Goal: Information Seeking & Learning: Learn about a topic

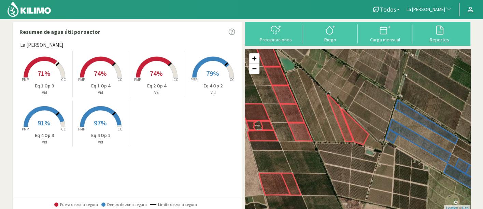
click at [432, 38] on div "Reportes" at bounding box center [440, 39] width 51 height 5
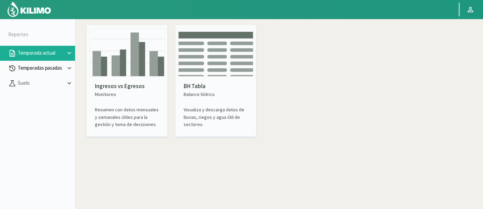
click at [56, 65] on p "Temporadas pasadas" at bounding box center [40, 68] width 49 height 8
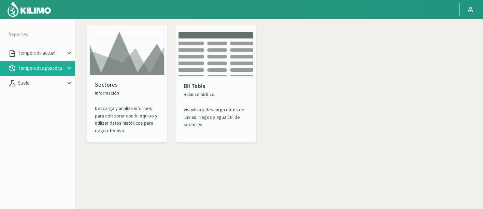
click at [128, 63] on img at bounding box center [127, 51] width 75 height 47
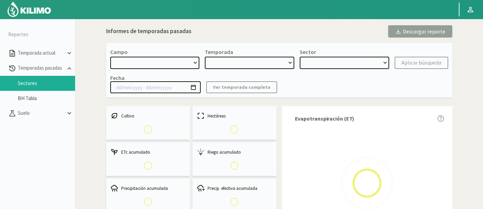
select select "0: Object"
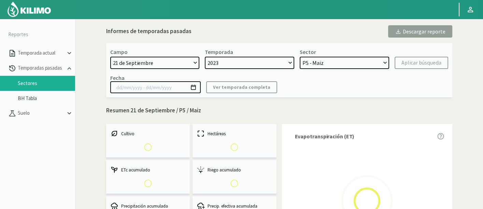
select select "0: 2023"
select select "0: Object"
type input "[DATE] - [DATE]"
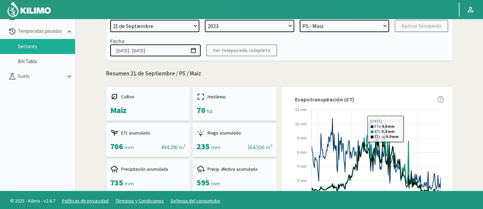
scroll to position [1, 0]
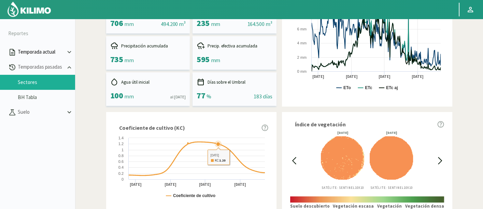
scroll to position [152, 0]
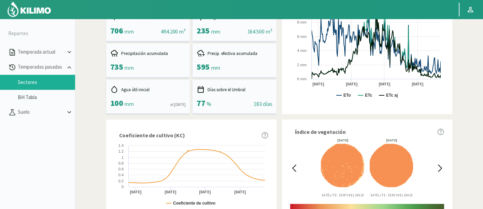
click at [27, 6] on img at bounding box center [29, 9] width 45 height 16
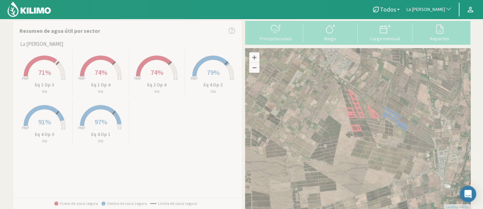
click at [159, 94] on rect at bounding box center [156, 77] width 55 height 55
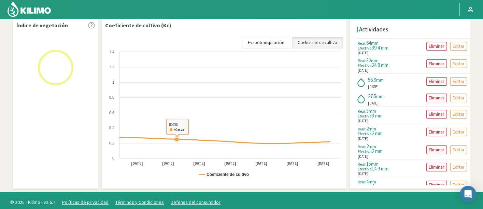
scroll to position [112, 0]
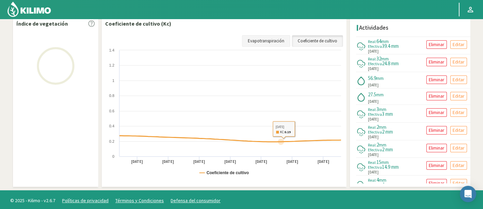
click at [277, 42] on div "Datos del sector Balance Hídrico Precipitaciones Riego Carga mensual BH Tabla T…" at bounding box center [242, 47] width 458 height 277
select select "141: Object"
select select "2: Object"
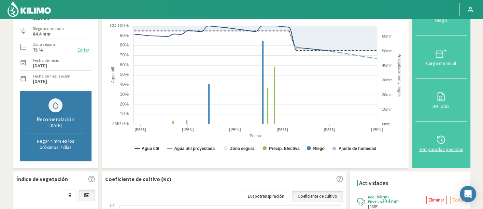
scroll to position [0, 0]
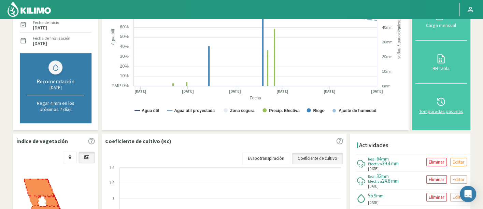
click at [442, 110] on div "Temporadas pasadas" at bounding box center [441, 111] width 47 height 5
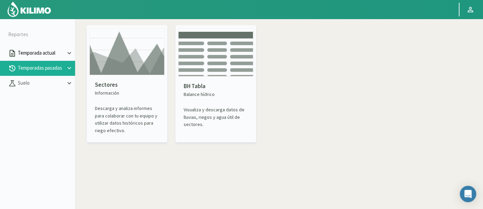
click at [60, 55] on p "Temporada actual" at bounding box center [40, 53] width 49 height 8
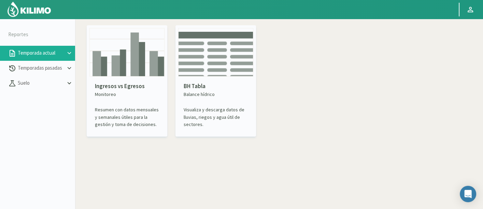
click at [150, 80] on div "Ingresos vs Egresos Monitoreo Resumen con datos mensuales y semanales útiles pa…" at bounding box center [127, 105] width 75 height 57
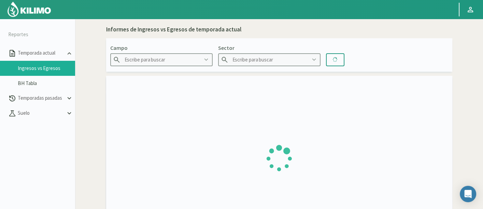
type input "Agr. Cardonal"
type input "El Cardonal Sector 1"
type input "[DATE] - [DATE]"
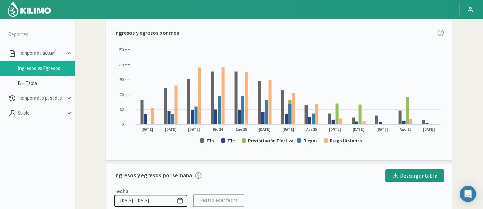
scroll to position [190, 0]
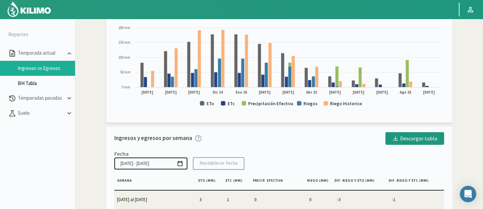
click at [52, 82] on link "BH Tabla" at bounding box center [46, 83] width 57 height 6
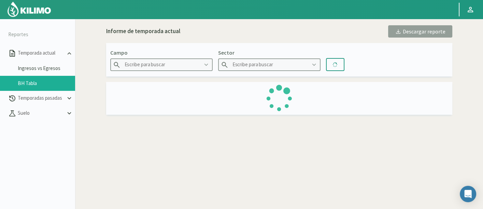
type input "Agr. Cardonal"
type input "El Cardonal Sector 1"
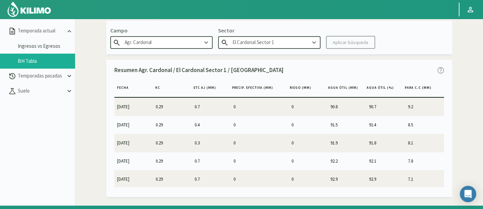
scroll to position [38, 0]
